Goal: Task Accomplishment & Management: Manage account settings

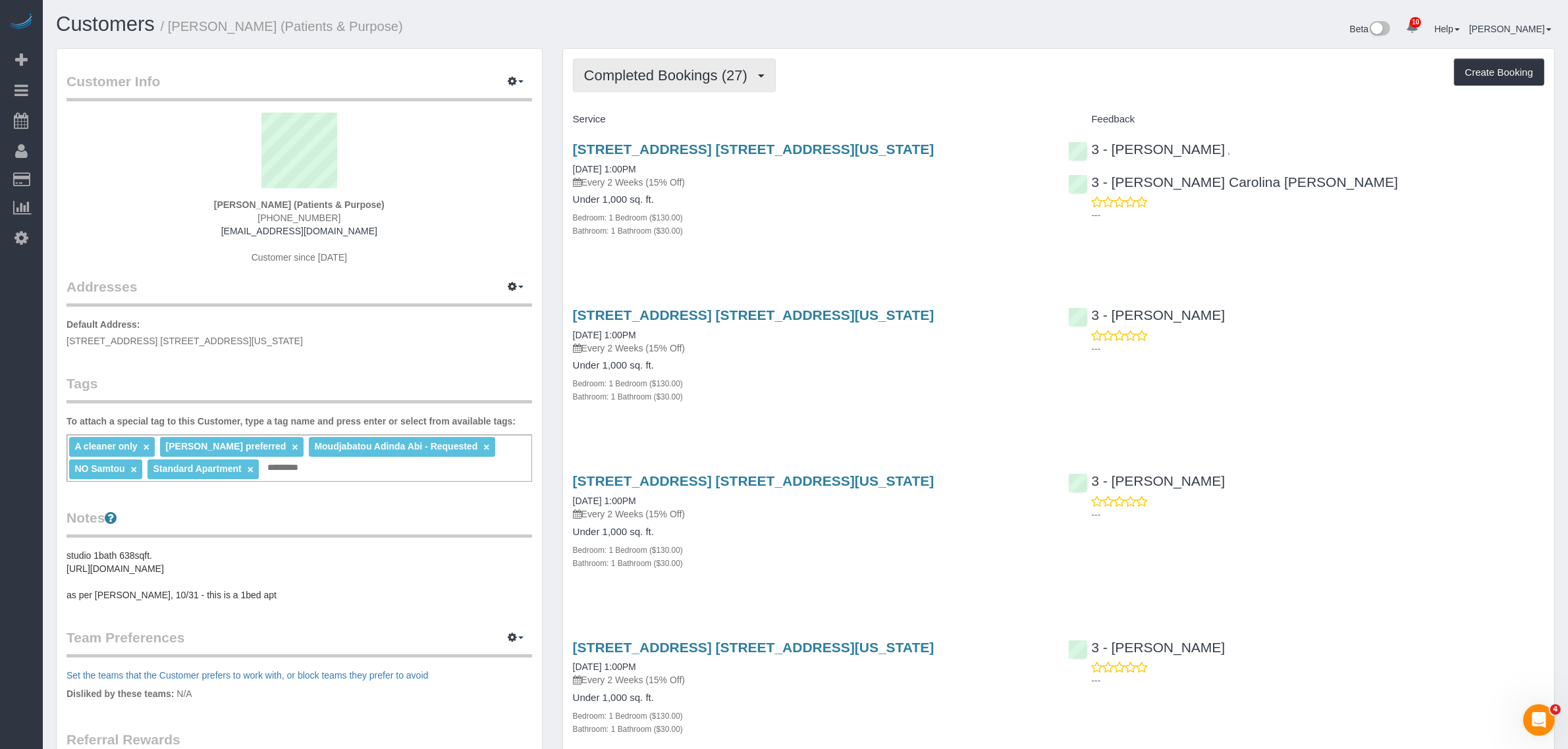
click at [696, 73] on span "Completed Bookings (27)" at bounding box center [668, 75] width 170 height 17
click at [693, 115] on link "Upcoming Bookings (6)" at bounding box center [645, 122] width 142 height 17
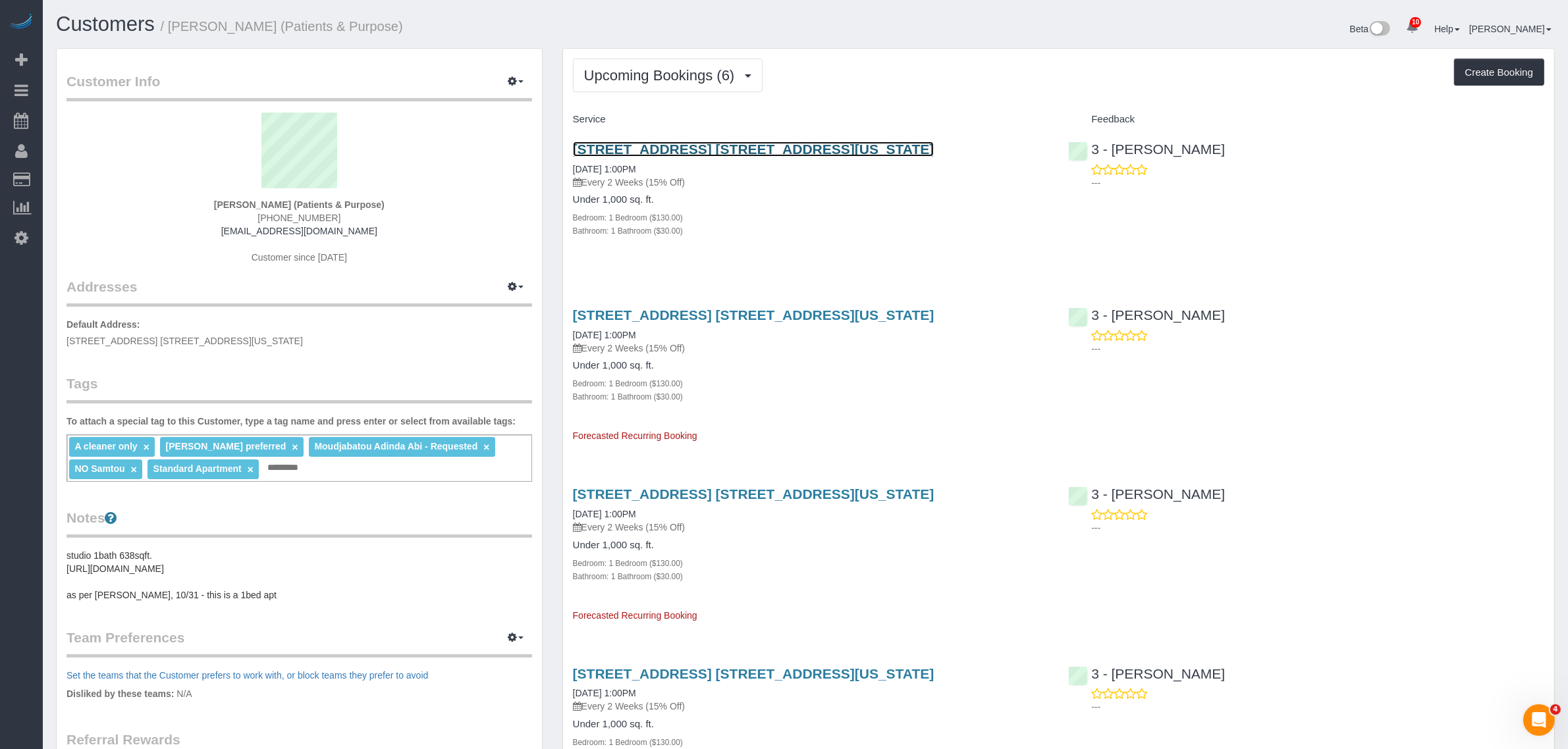
click at [791, 147] on link "300 East 57th Street, Apt. 12c, New York, NY 10022" at bounding box center [754, 148] width 362 height 15
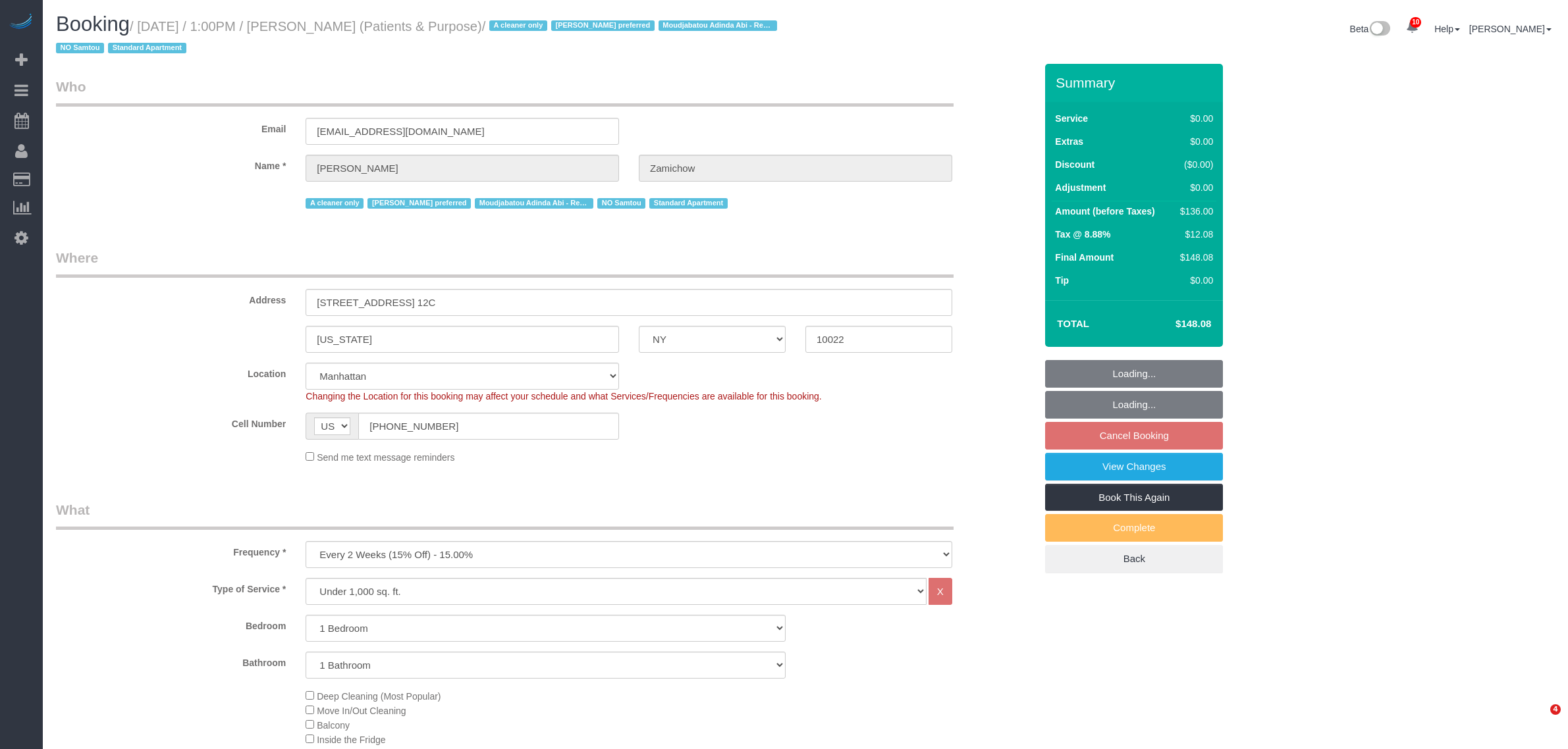
select select "NY"
select select "1"
select select "string:stripe-pm_1QChMk4VGloSiKo73YhVfFtE"
select select "spot6"
select select "number:89"
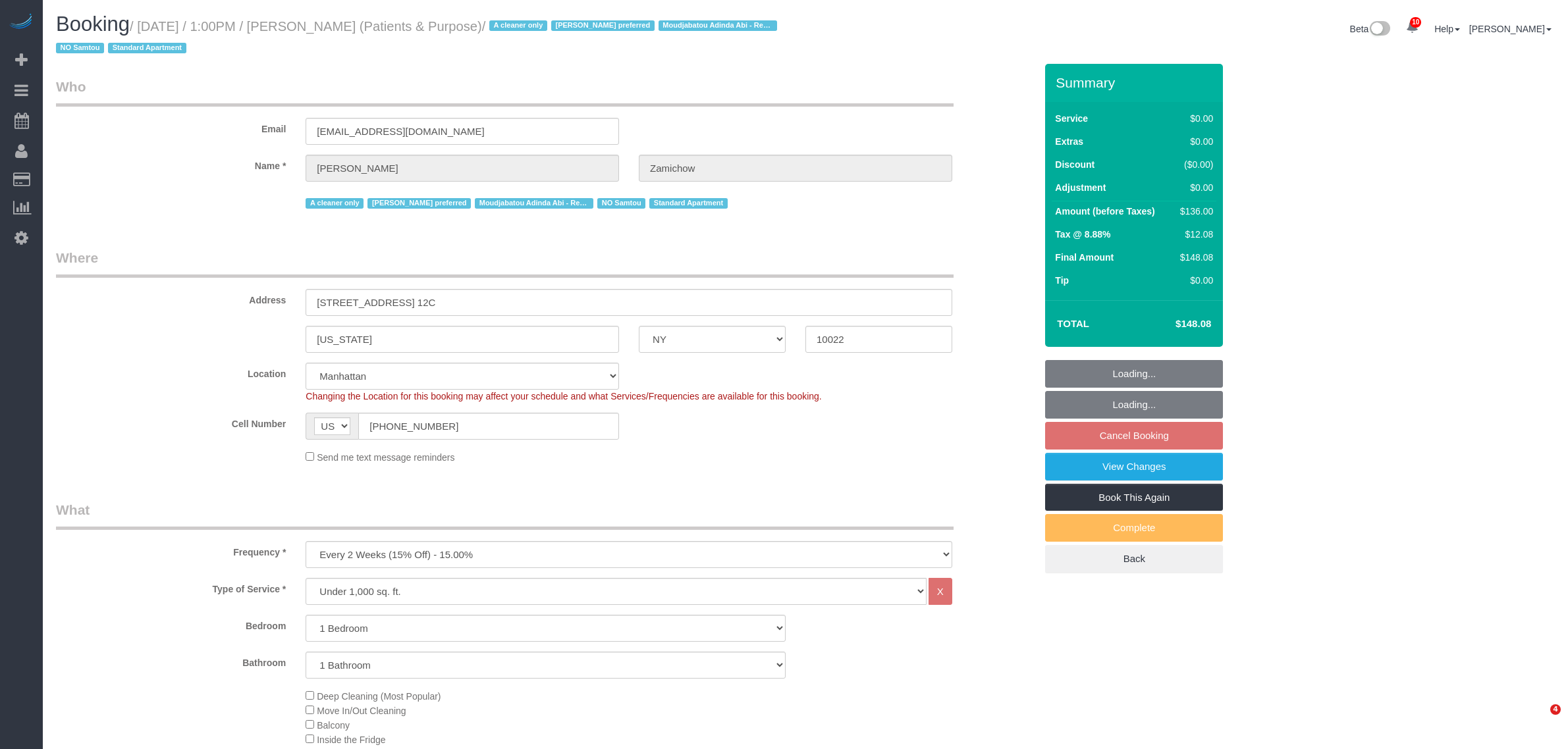
select select "number:90"
select select "number:15"
select select "number:7"
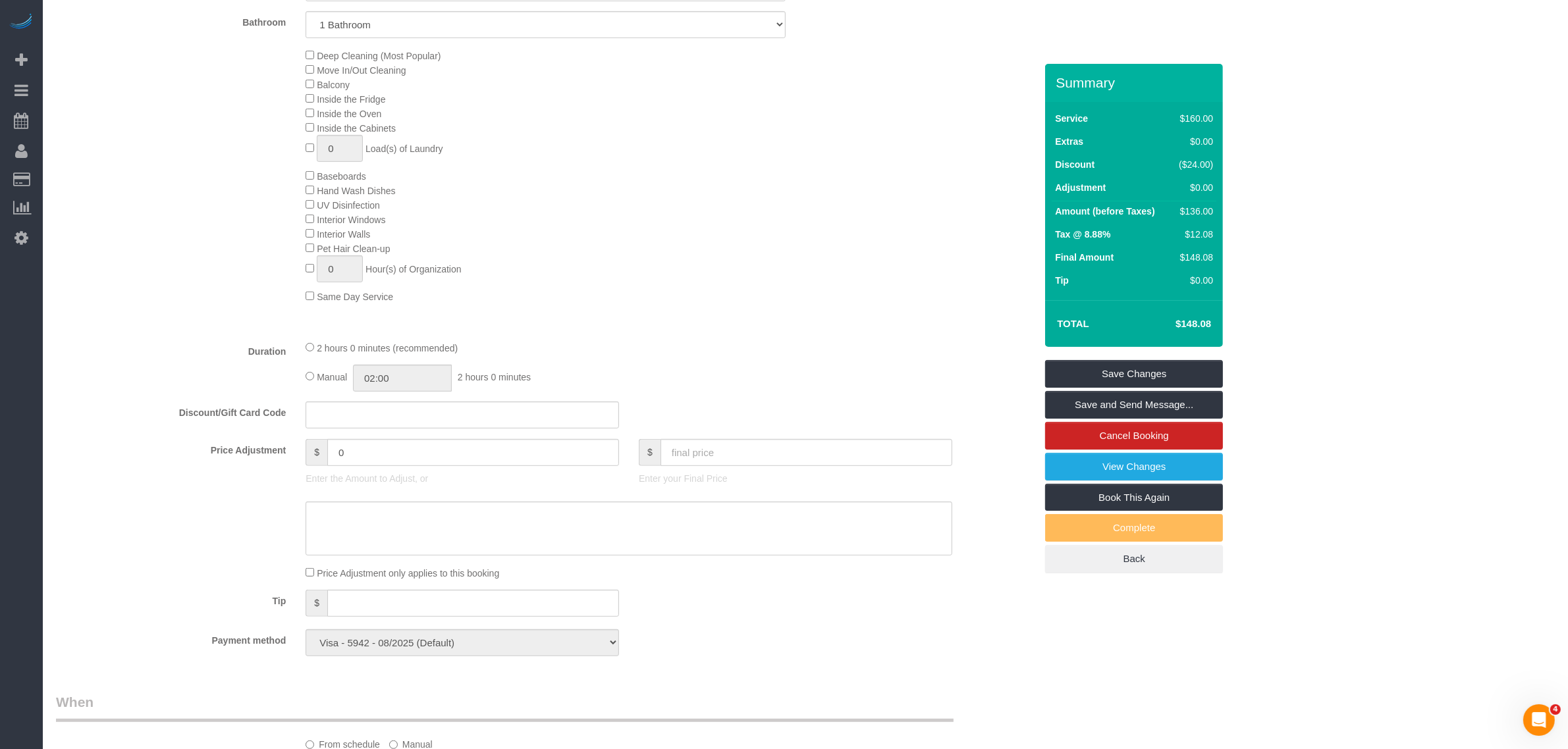
scroll to position [740, 0]
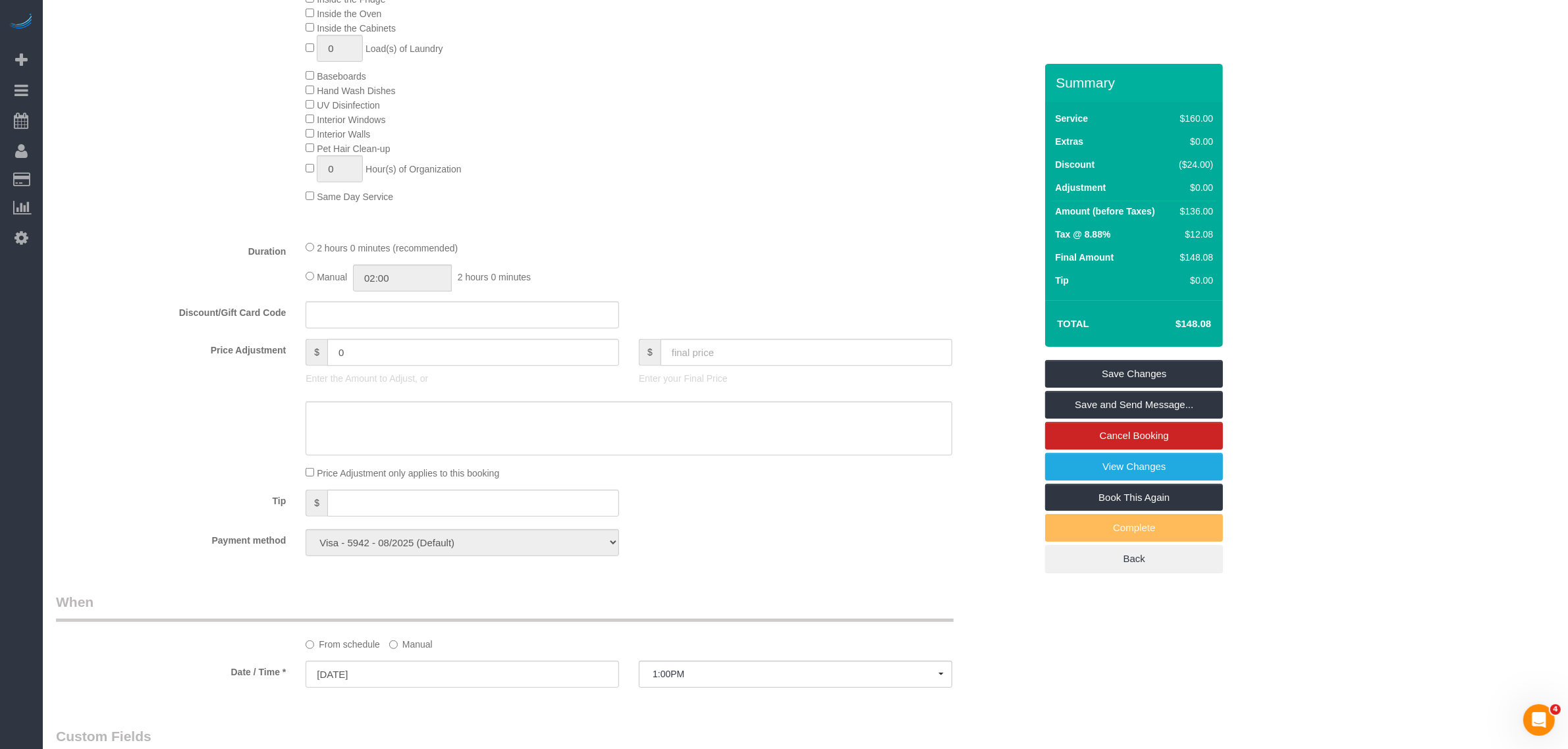
click at [663, 198] on div "Deep Cleaning (Most Popular) Move In/Out Cleaning Balcony Inside the Fridge Ins…" at bounding box center [670, 76] width 749 height 256
